Goal: Task Accomplishment & Management: Use online tool/utility

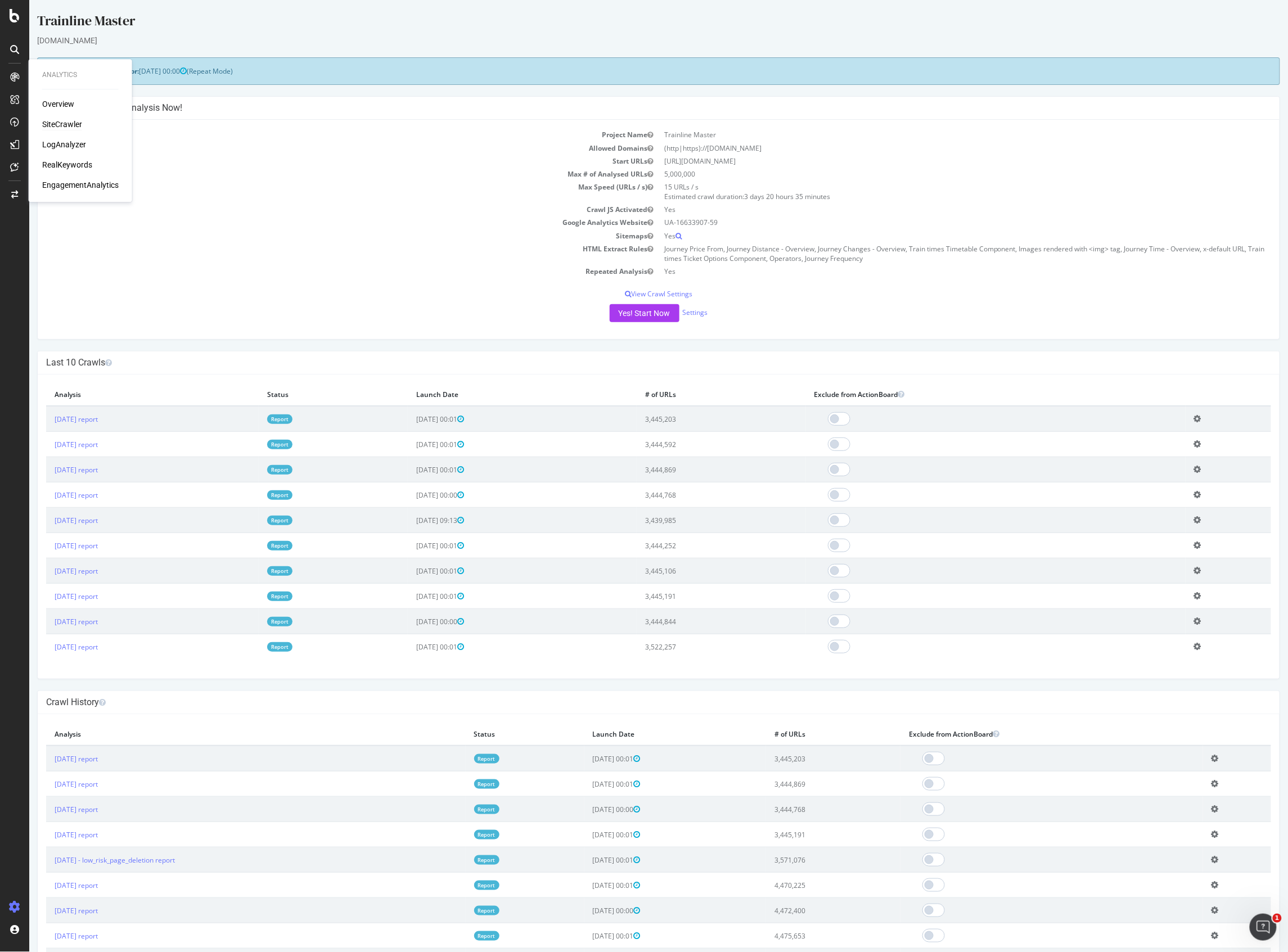
click at [60, 120] on div "Overview SiteCrawler LogAnalyzer RealKeywords EngagementAnalytics" at bounding box center [81, 144] width 77 height 92
click at [60, 122] on div "SiteCrawler" at bounding box center [62, 125] width 40 height 11
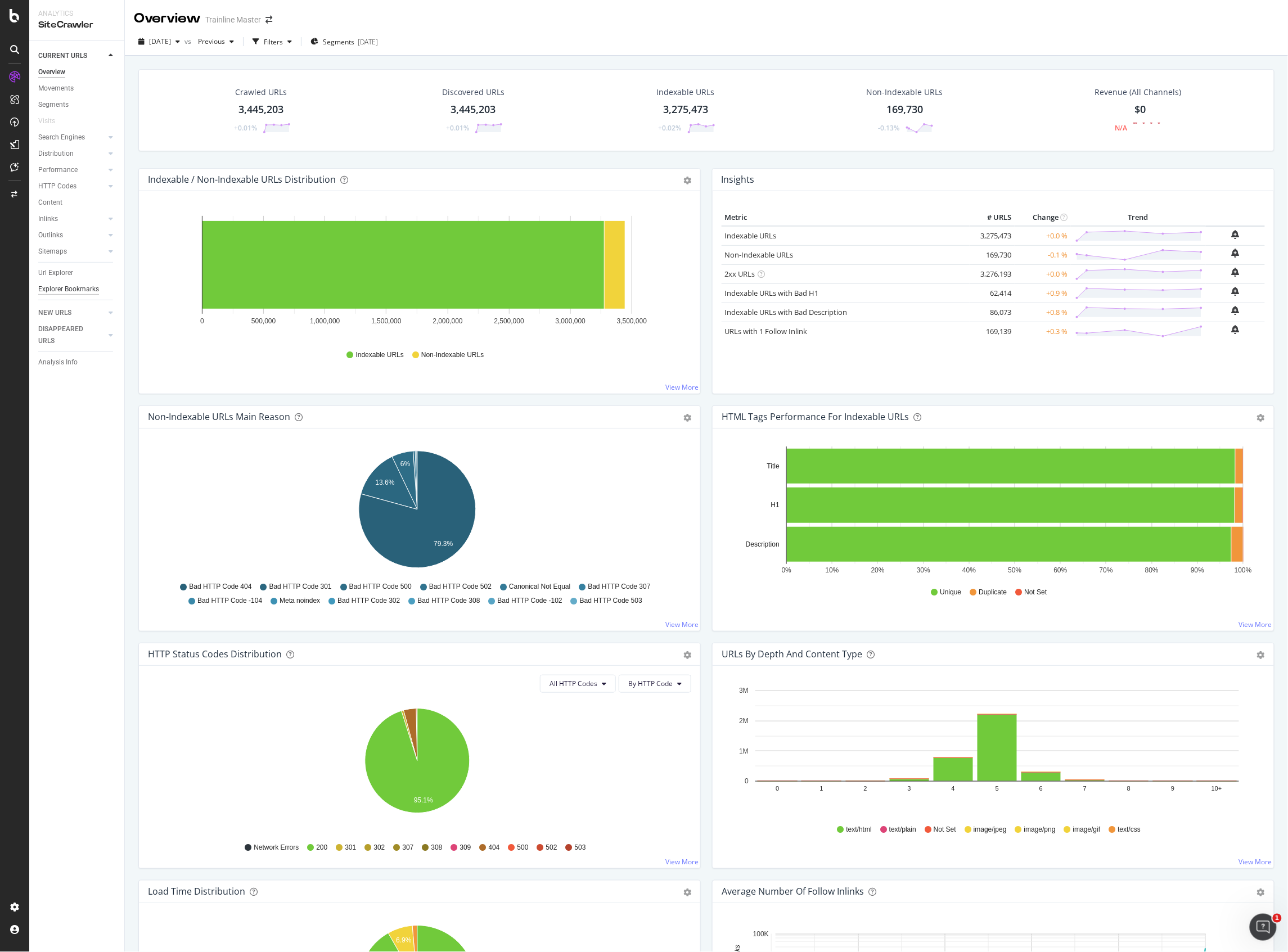
click at [79, 288] on div "Explorer Bookmarks" at bounding box center [68, 290] width 61 height 12
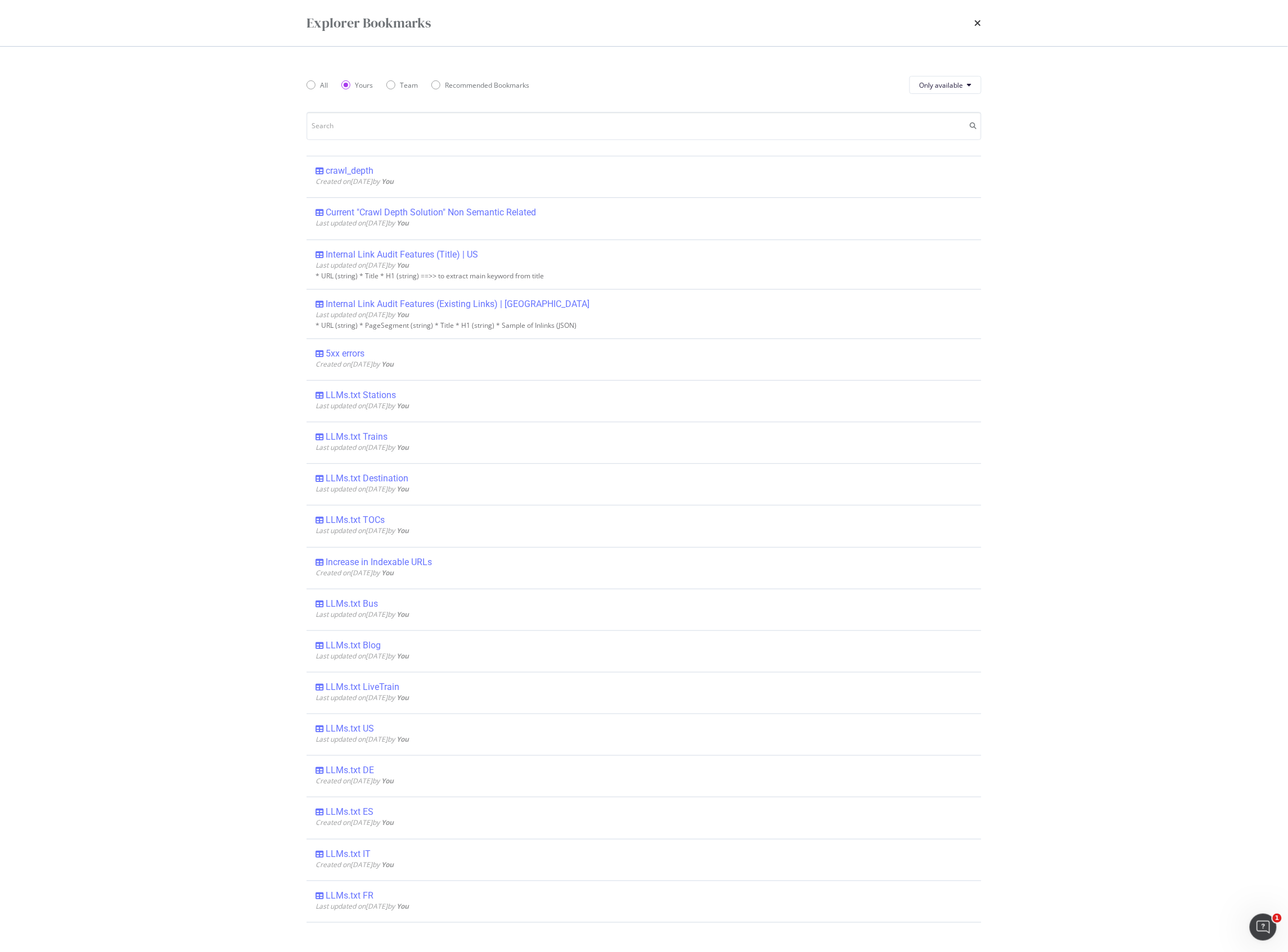
click at [966, 24] on div "Explorer Bookmarks" at bounding box center [644, 22] width 674 height 19
click at [974, 21] on div "Explorer Bookmarks" at bounding box center [644, 22] width 674 height 19
click at [977, 21] on icon "times" at bounding box center [977, 23] width 7 height 9
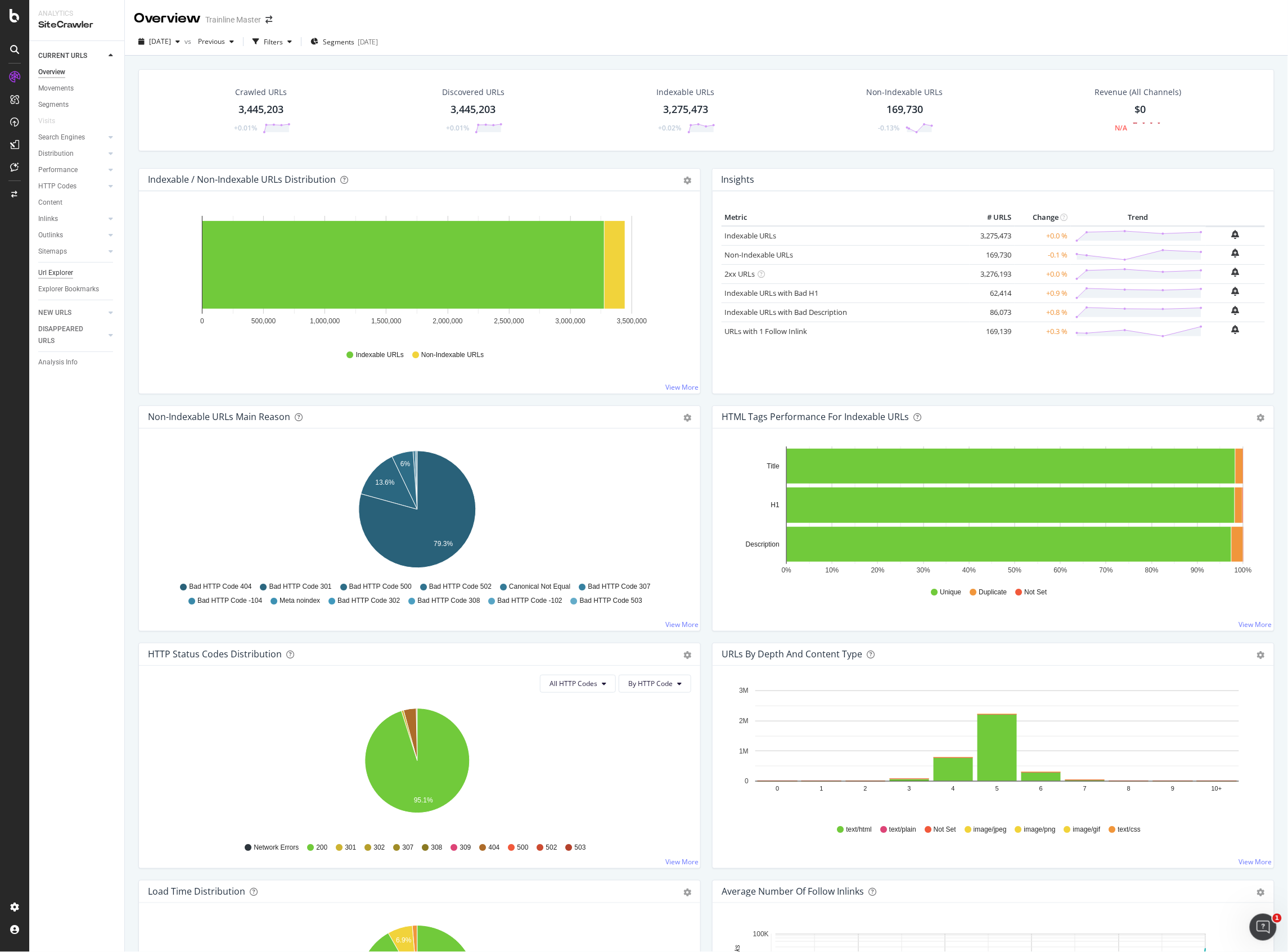
click at [62, 276] on div "Url Explorer" at bounding box center [55, 273] width 35 height 12
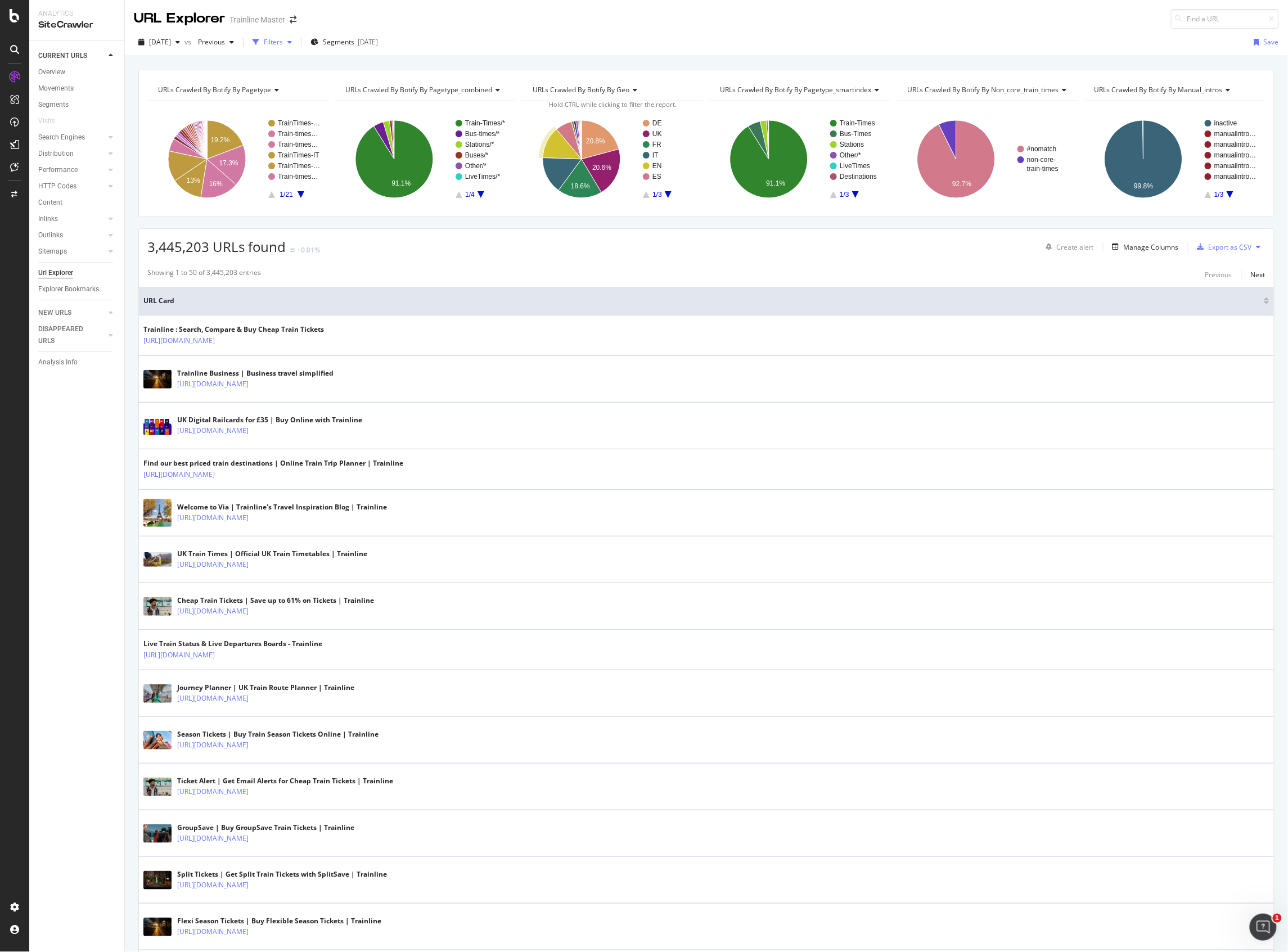
click at [264, 36] on div "button" at bounding box center [256, 42] width 16 height 16
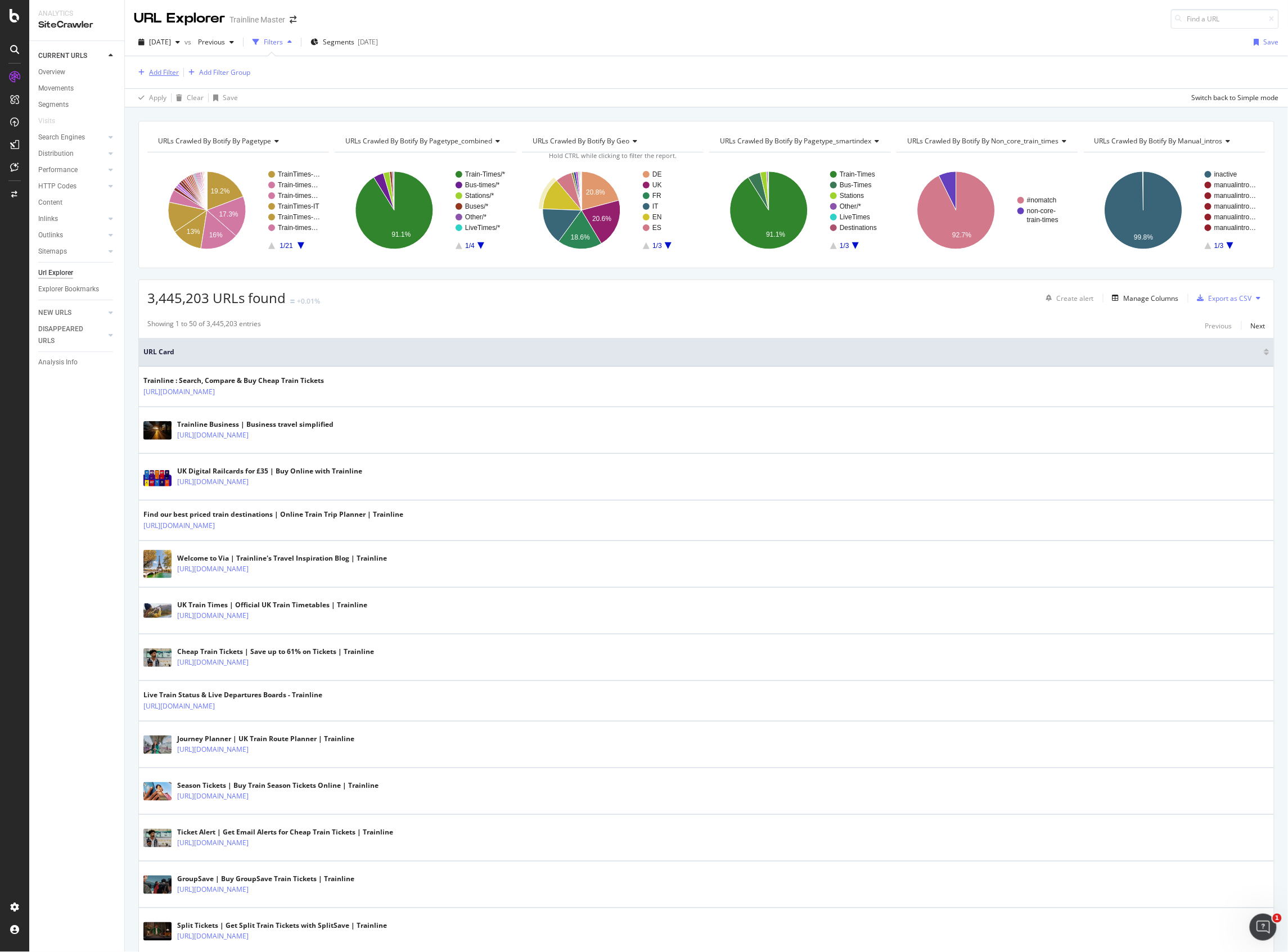
click at [173, 75] on div "Add Filter" at bounding box center [164, 72] width 30 height 9
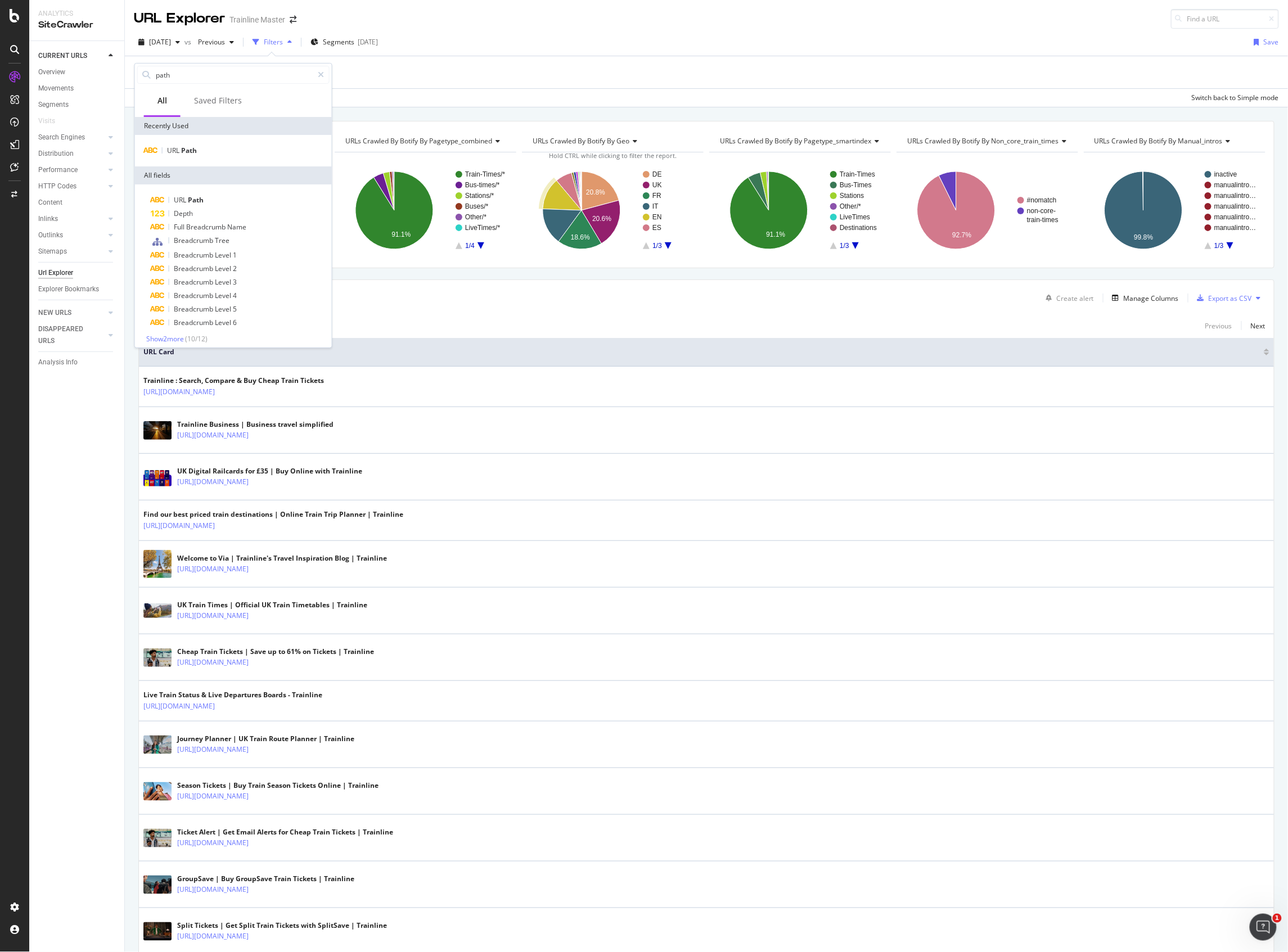
type input "path"
click at [206, 140] on div "URL Path" at bounding box center [233, 151] width 197 height 32
click at [208, 140] on div "URL Path" at bounding box center [233, 151] width 197 height 32
click at [203, 144] on div "URL Path" at bounding box center [232, 151] width 192 height 13
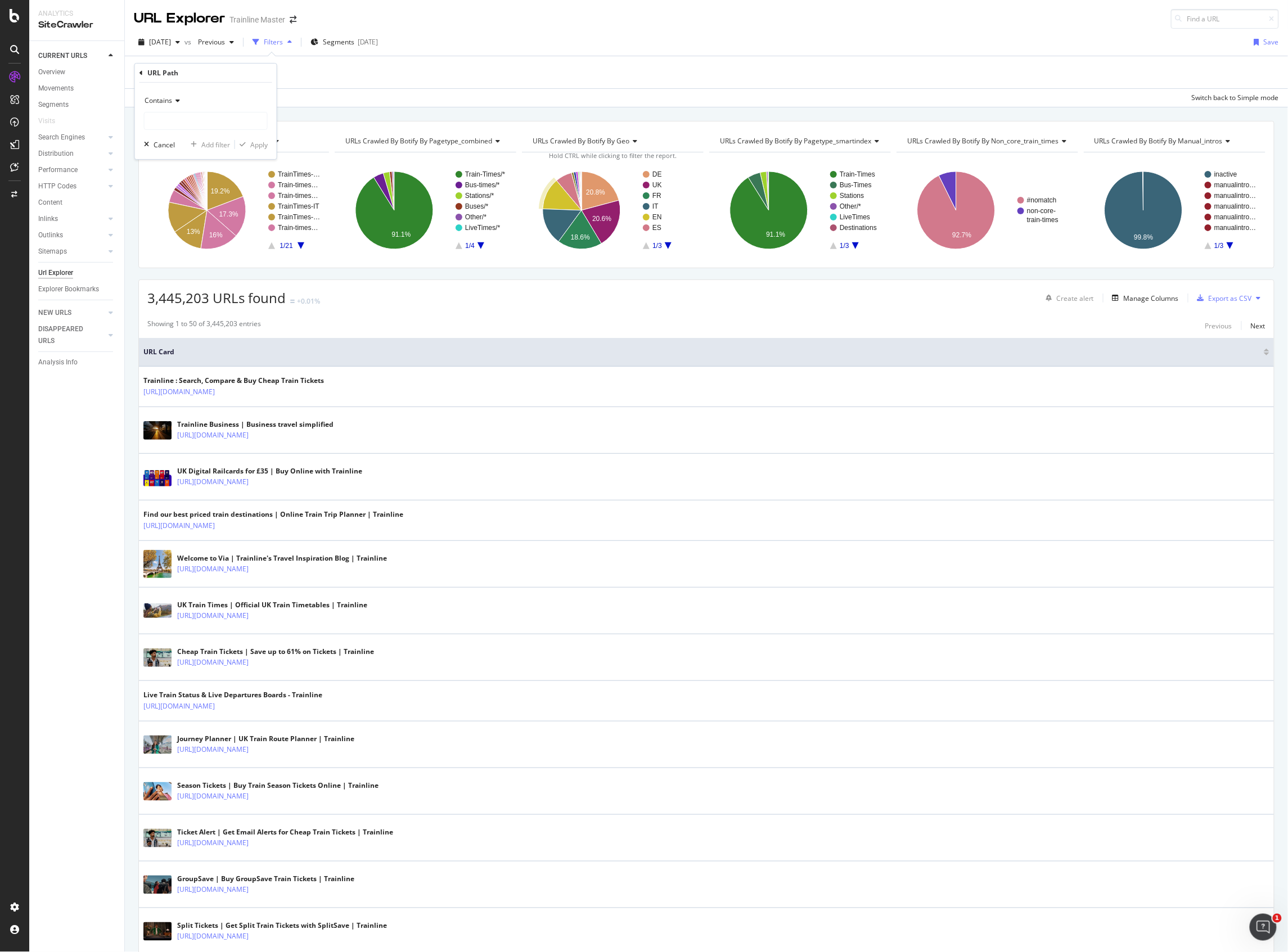
click at [216, 109] on div "Contains" at bounding box center [206, 100] width 124 height 18
click at [213, 113] on div "Equal to Not equal to Starts with Doesn't start with Ends with Doesn't end with…" at bounding box center [207, 189] width 126 height 161
click at [216, 89] on div "Contains Equal to Not equal to Starts with Doesn't start with Ends with Doesn't…" at bounding box center [205, 121] width 141 height 77
click at [259, 93] on div "Contains" at bounding box center [206, 100] width 124 height 18
click at [237, 125] on input "text" at bounding box center [205, 120] width 123 height 18
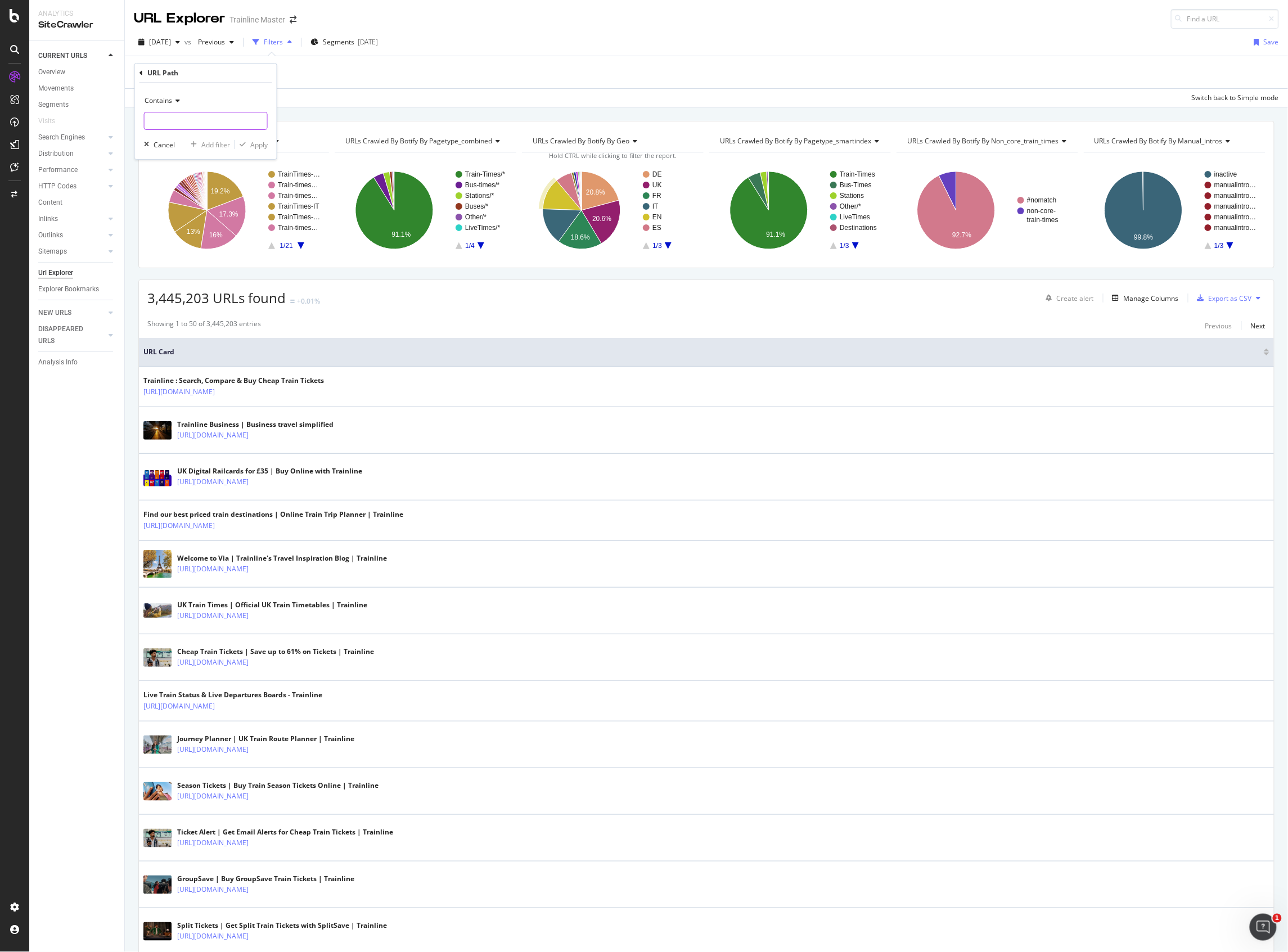
paste input "[URL][DOMAIN_NAME]"
type input "[URL][DOMAIN_NAME]"
click at [264, 144] on div "Apply" at bounding box center [259, 144] width 18 height 9
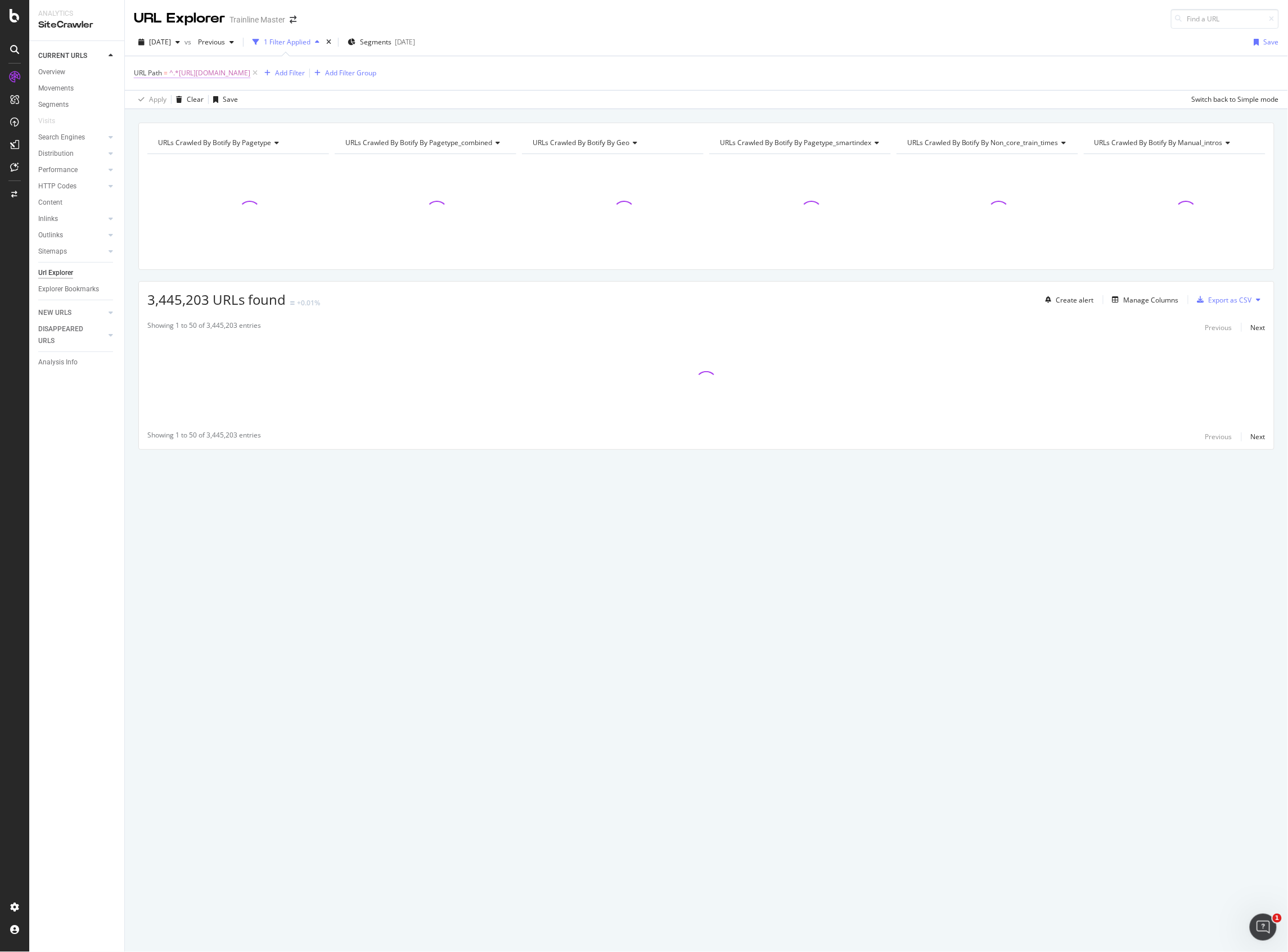
click at [250, 72] on span "^.*[URL][DOMAIN_NAME]" at bounding box center [210, 73] width 81 height 16
click at [175, 107] on div "Contains [URL][DOMAIN_NAME]" at bounding box center [206, 111] width 124 height 38
click at [173, 105] on div "Contains" at bounding box center [206, 100] width 124 height 18
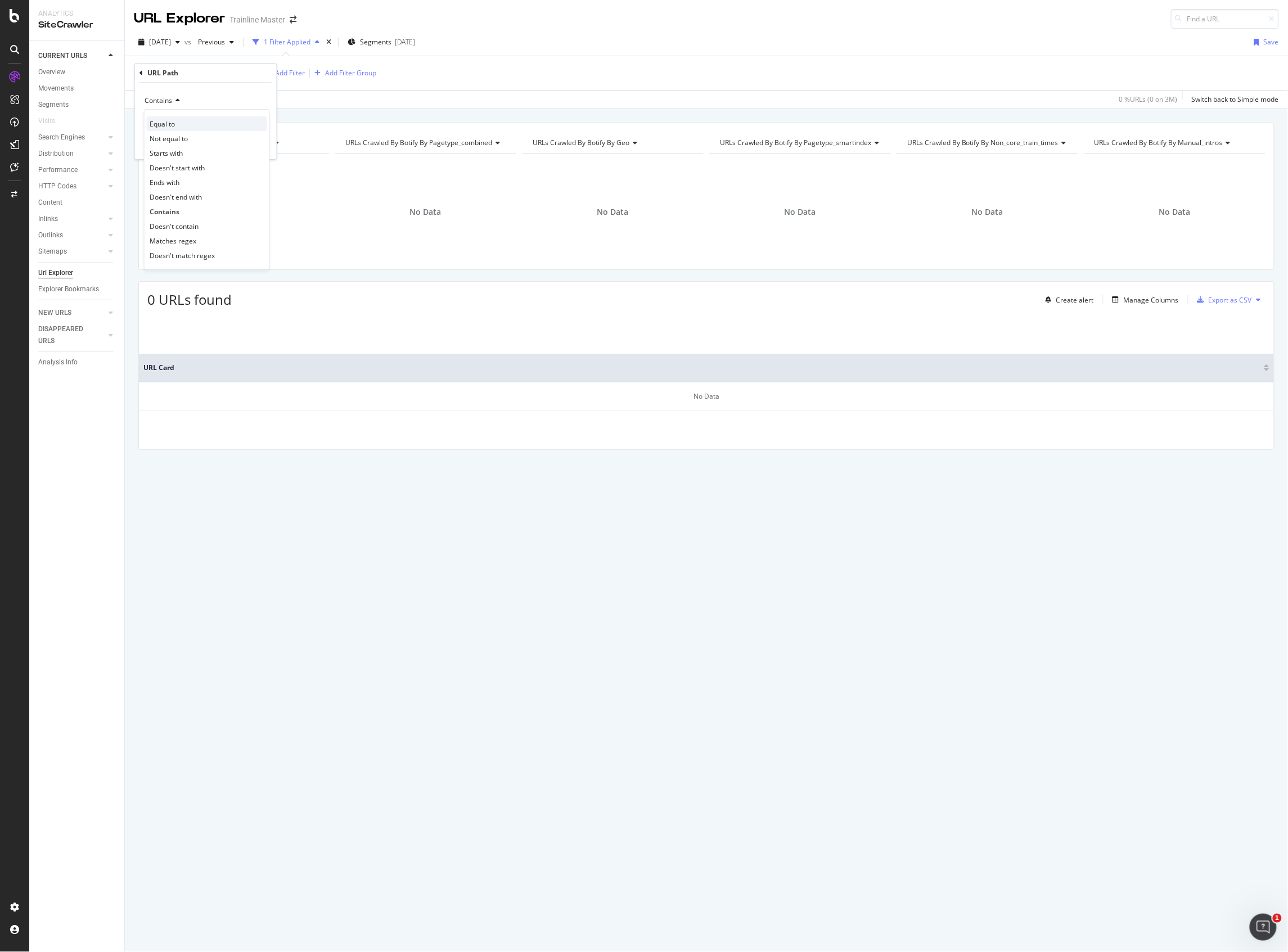
click at [195, 126] on div "Equal to" at bounding box center [207, 124] width 120 height 15
click at [273, 141] on div "Equal to [URL][DOMAIN_NAME] Cancel Add filter Apply" at bounding box center [205, 121] width 141 height 77
click at [264, 144] on div "Apply" at bounding box center [259, 144] width 18 height 9
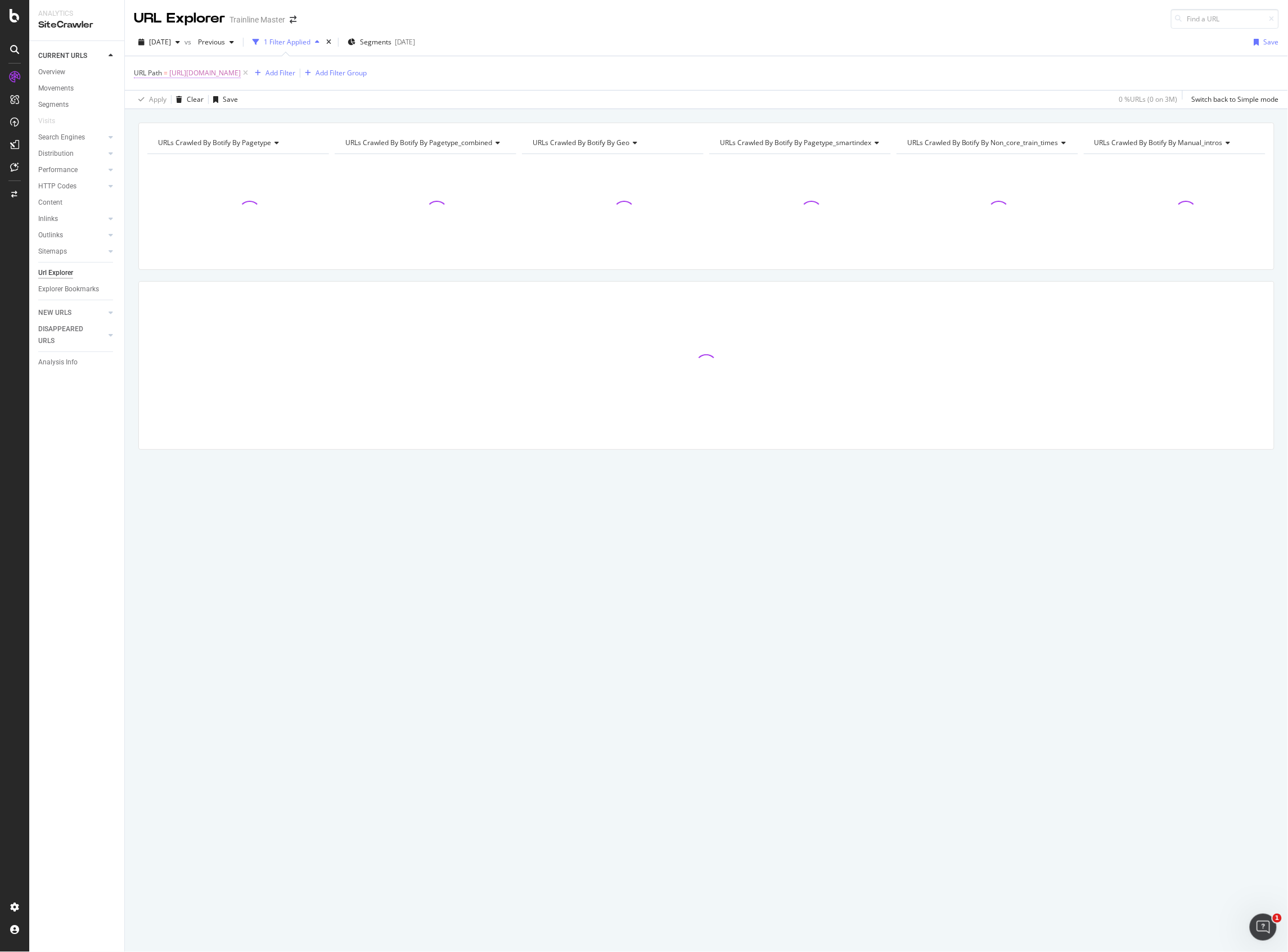
click at [241, 72] on span "[URL][DOMAIN_NAME]" at bounding box center [205, 73] width 71 height 16
click at [303, 103] on div "Apply Clear Save 0 % URLs ( 0 on 3M ) Switch back to Simple mode" at bounding box center [706, 99] width 1163 height 19
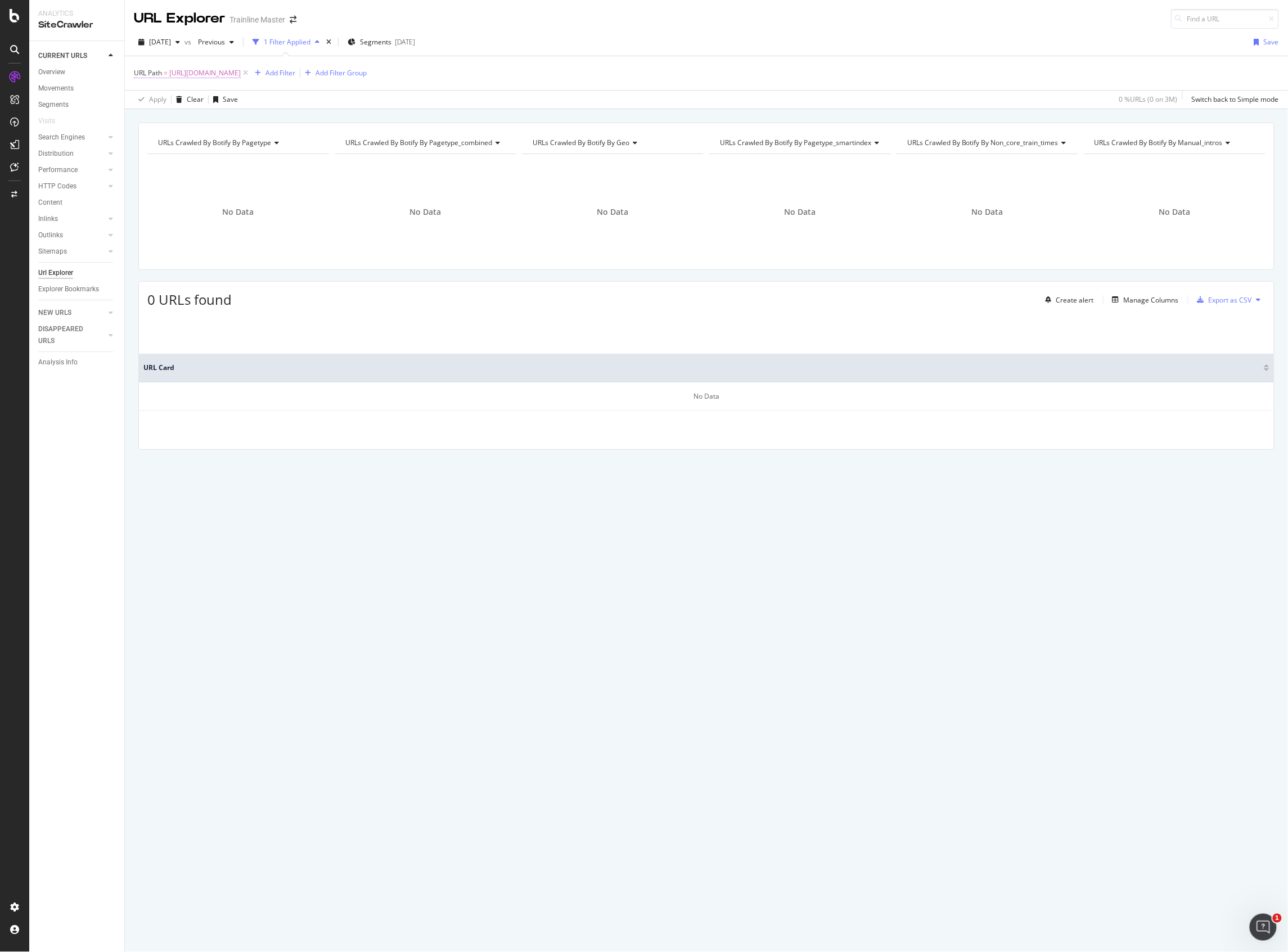
click at [223, 77] on span "[URL][DOMAIN_NAME]" at bounding box center [205, 73] width 71 height 16
click at [212, 118] on input "[URL][DOMAIN_NAME]" at bounding box center [197, 120] width 106 height 18
click at [300, 105] on div "Apply Clear Save 0 % URLs ( 0 on 3M ) Switch back to Simple mode" at bounding box center [706, 99] width 1163 height 19
click at [250, 75] on icon at bounding box center [245, 73] width 9 height 11
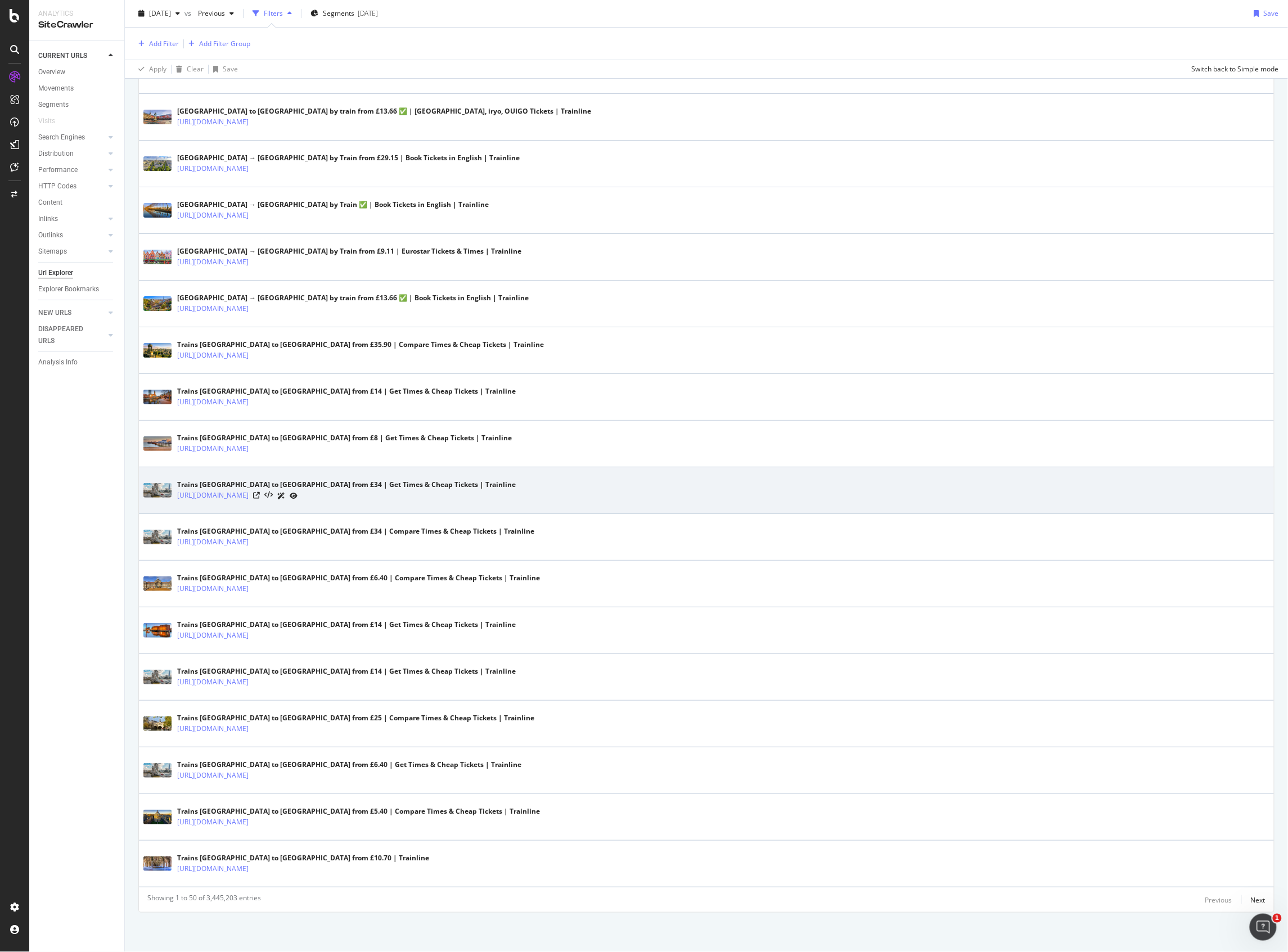
scroll to position [1807, 0]
